Goal: Task Accomplishment & Management: Manage account settings

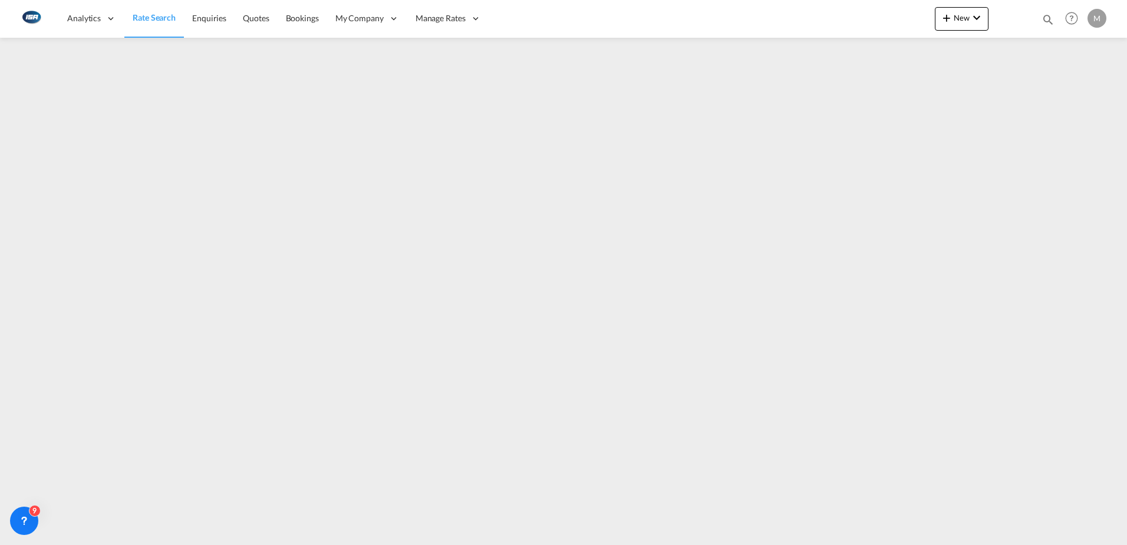
click at [1093, 17] on div "M" at bounding box center [1096, 18] width 19 height 19
click at [1073, 85] on button "Logout" at bounding box center [1083, 90] width 77 height 24
type input "[EMAIL_ADDRESS][DOMAIN_NAME]"
